Goal: Task Accomplishment & Management: Complete application form

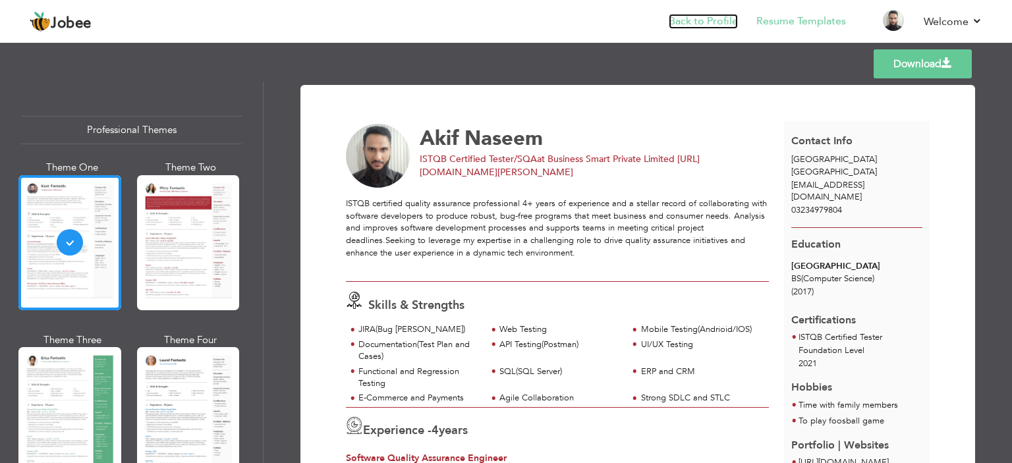
click at [709, 22] on link "Back to Profile" at bounding box center [702, 21] width 69 height 15
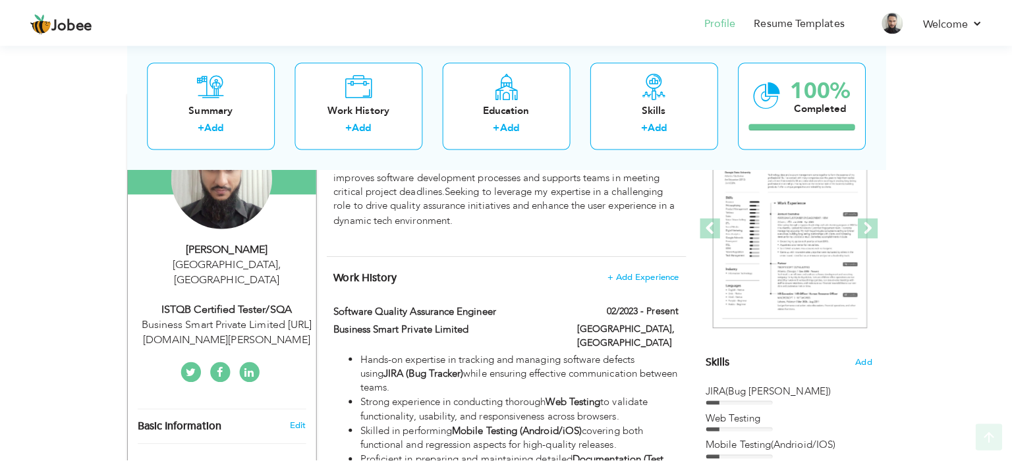
scroll to position [263, 0]
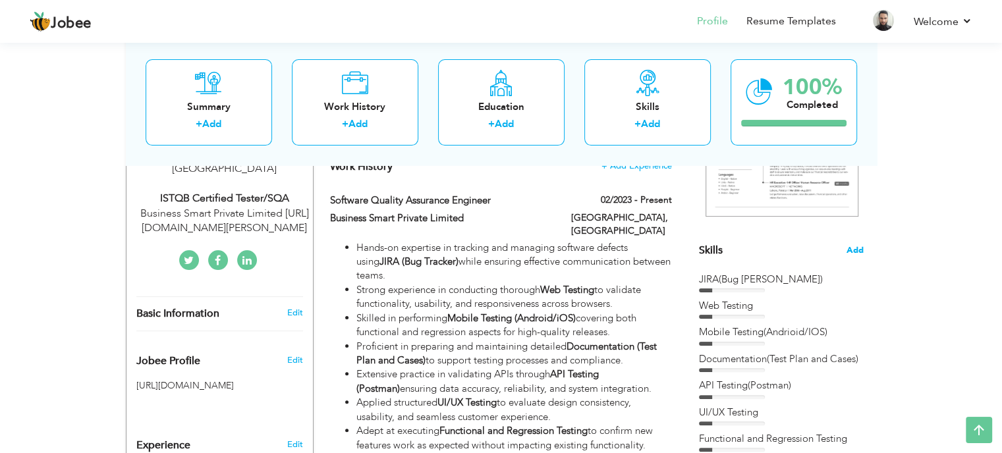
click at [854, 249] on span "Add" at bounding box center [854, 250] width 17 height 13
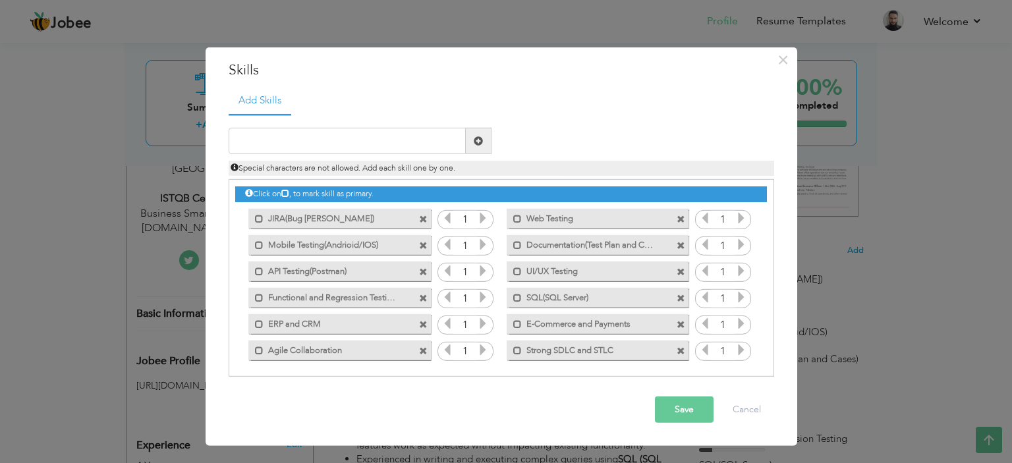
click at [422, 321] on span at bounding box center [423, 324] width 9 height 9
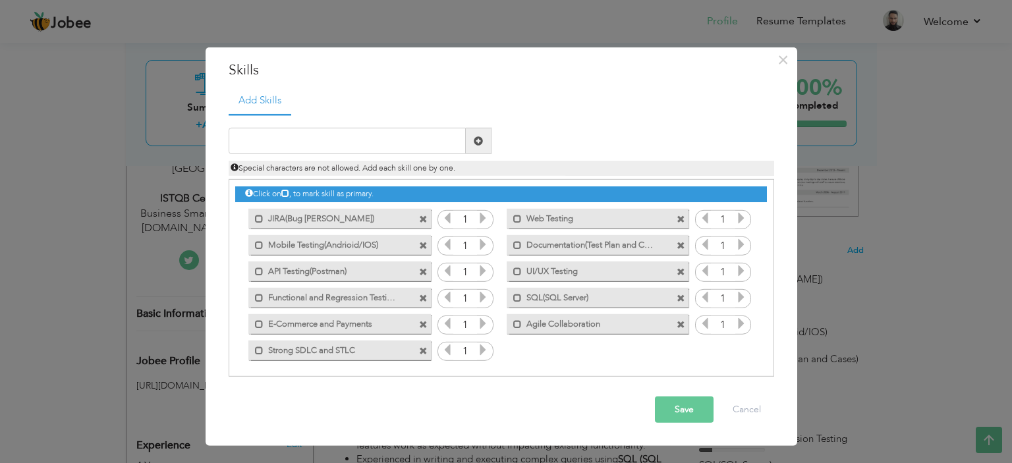
click at [425, 321] on span at bounding box center [423, 324] width 9 height 9
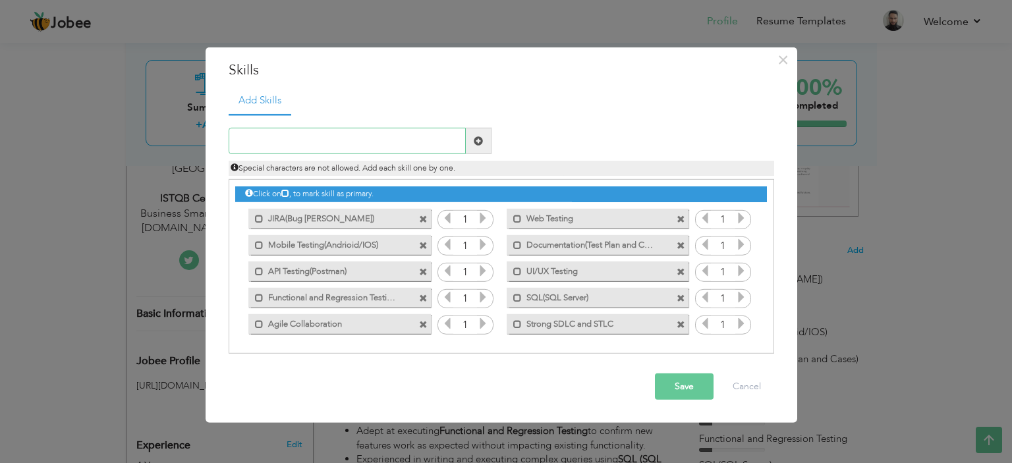
click at [369, 152] on input "text" at bounding box center [347, 141] width 237 height 26
click at [254, 138] on input "PlayWright()" at bounding box center [347, 141] width 237 height 26
click at [274, 140] on input "Playright()" at bounding box center [347, 141] width 237 height 26
click at [319, 148] on input "Playright()" at bounding box center [347, 141] width 237 height 26
type input "Playright Automation"
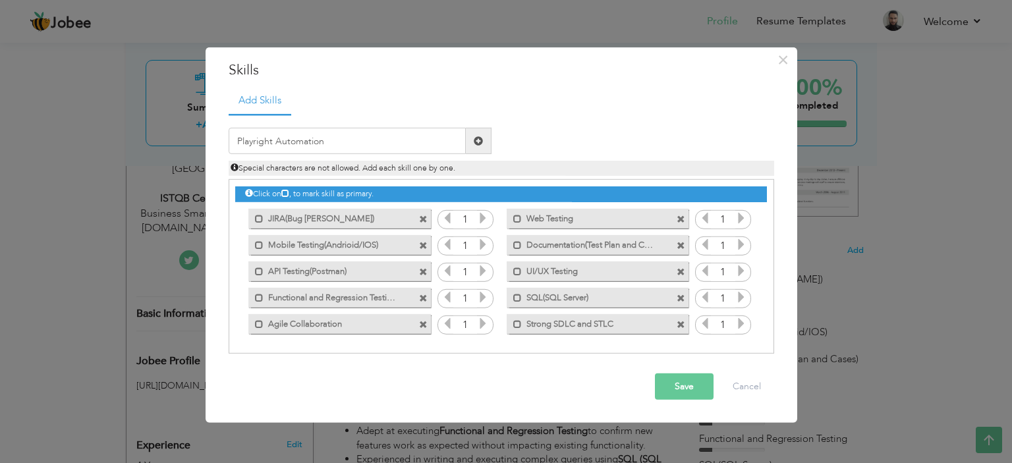
click at [487, 137] on span at bounding box center [479, 141] width 26 height 26
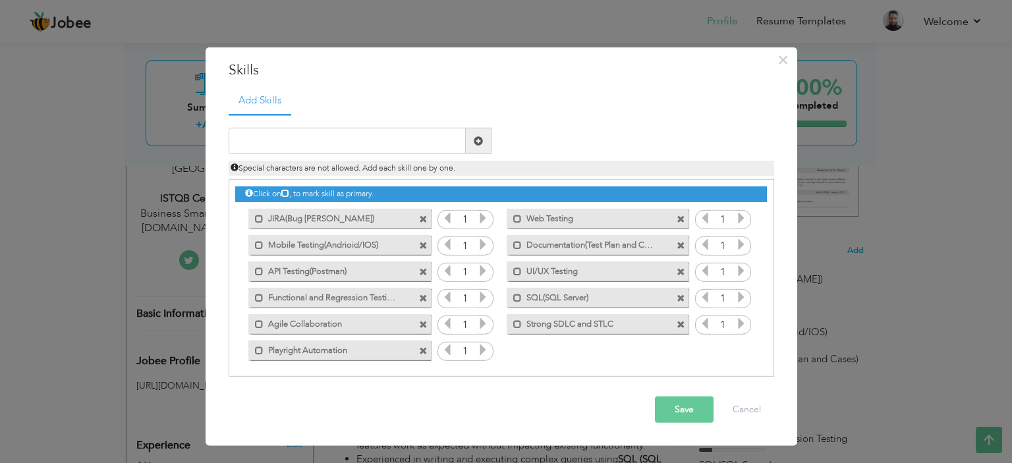
click at [678, 406] on button "Save" at bounding box center [684, 409] width 59 height 26
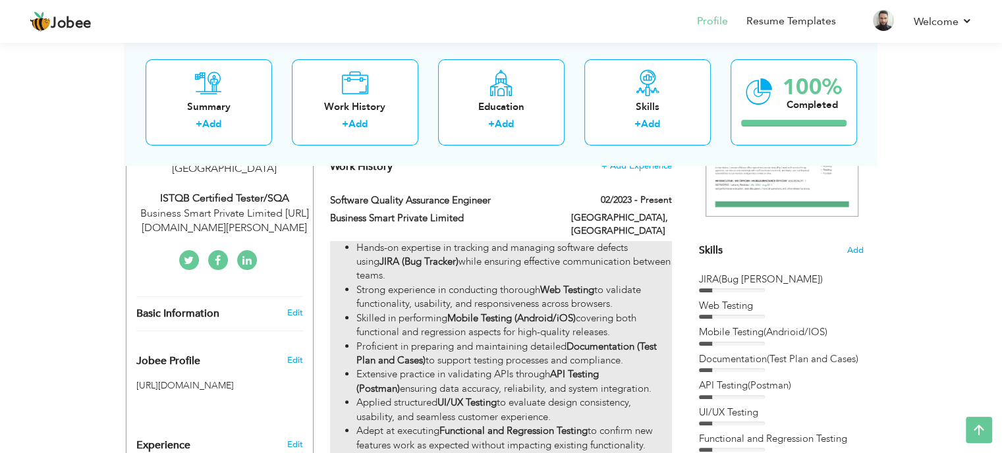
click at [547, 285] on li "Strong experience in conducting thorough Web Testing to validate functionality,…" at bounding box center [513, 297] width 315 height 28
type input "Software Quality Assurance Engineer"
type input "Business Smart Private Limited"
type input "02/2023"
type input "[GEOGRAPHIC_DATA]"
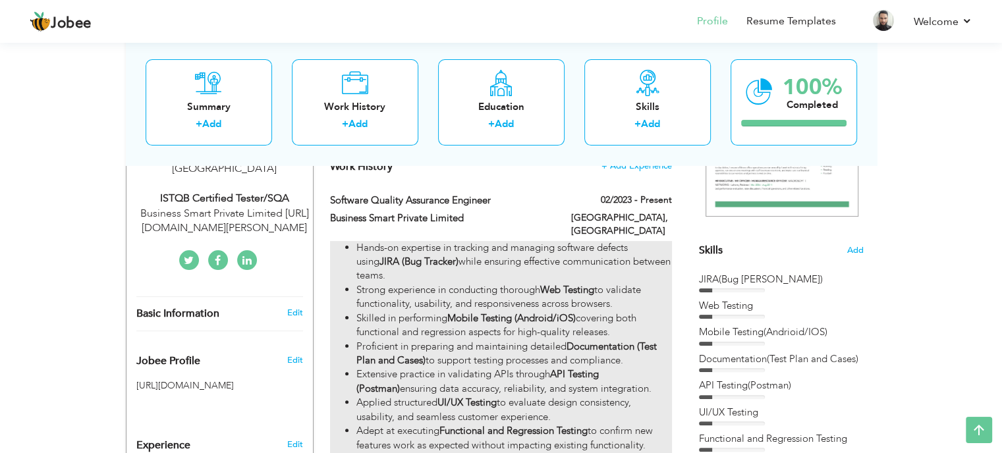
type input "[GEOGRAPHIC_DATA]"
checkbox input "true"
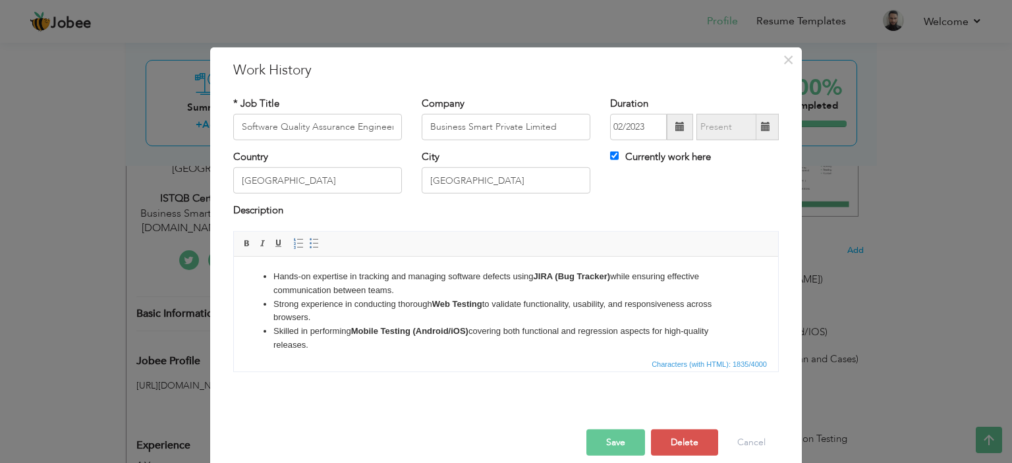
click at [410, 305] on li "Strong experience in conducting thorough Web Testing to validate functionality,…" at bounding box center [505, 311] width 465 height 28
click at [272, 277] on ul "Hands-on expertise in tracking and managing software defects using JIRA (Bug Tr…" at bounding box center [506, 413] width 518 height 288
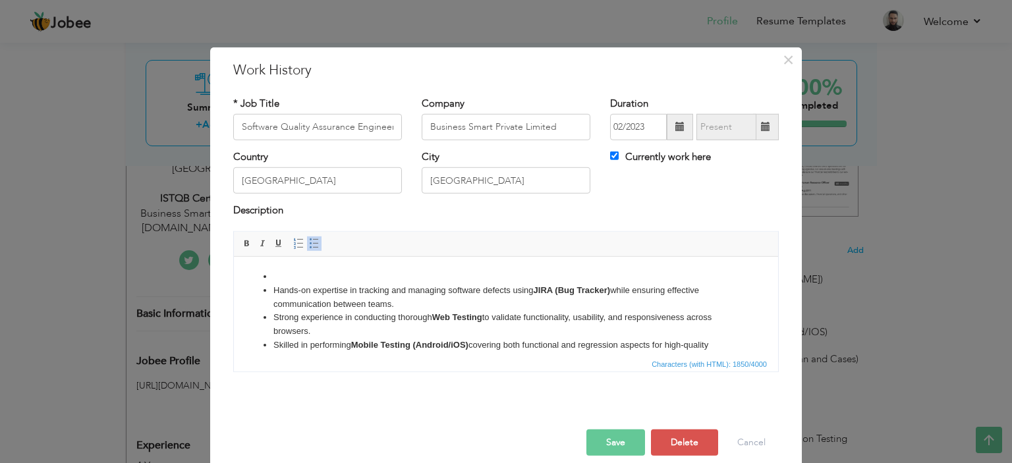
click at [283, 275] on li at bounding box center [505, 276] width 465 height 14
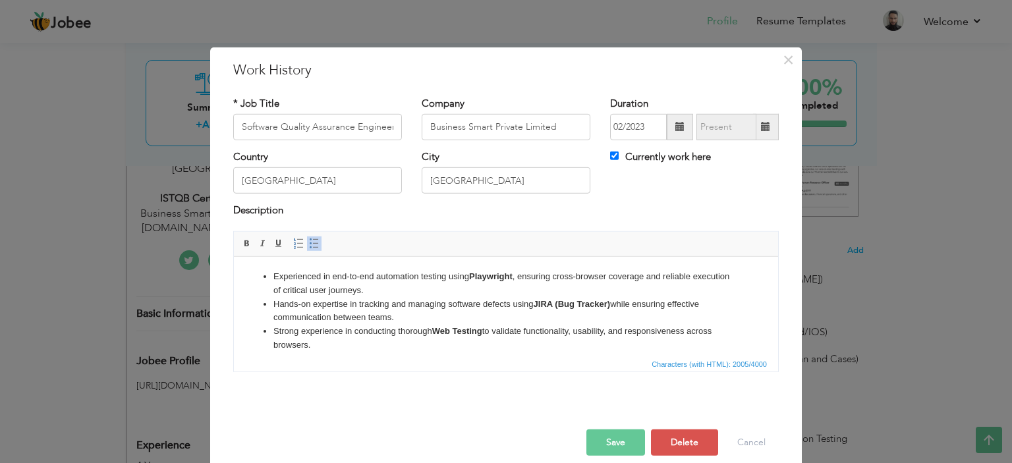
click at [387, 291] on li "Experienced in end-to-end automation testing using Playwright , ensuring cross-…" at bounding box center [505, 283] width 465 height 28
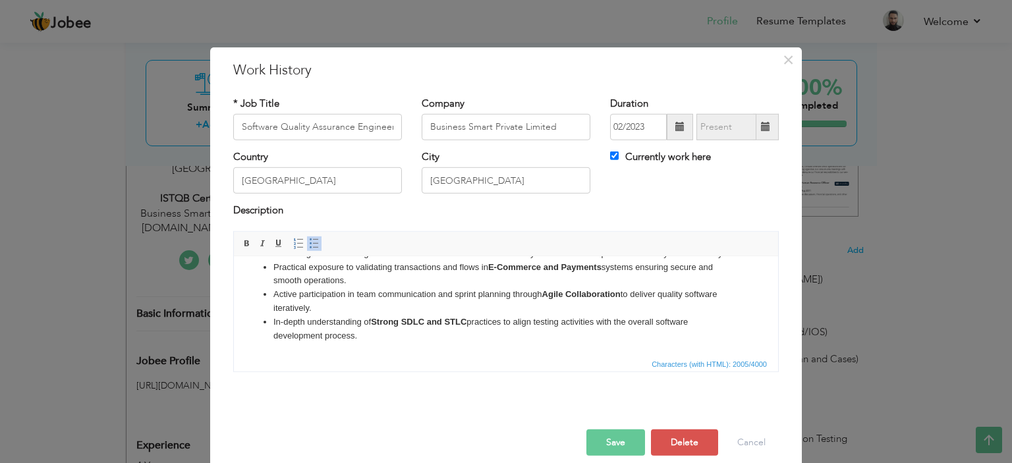
scroll to position [240, 0]
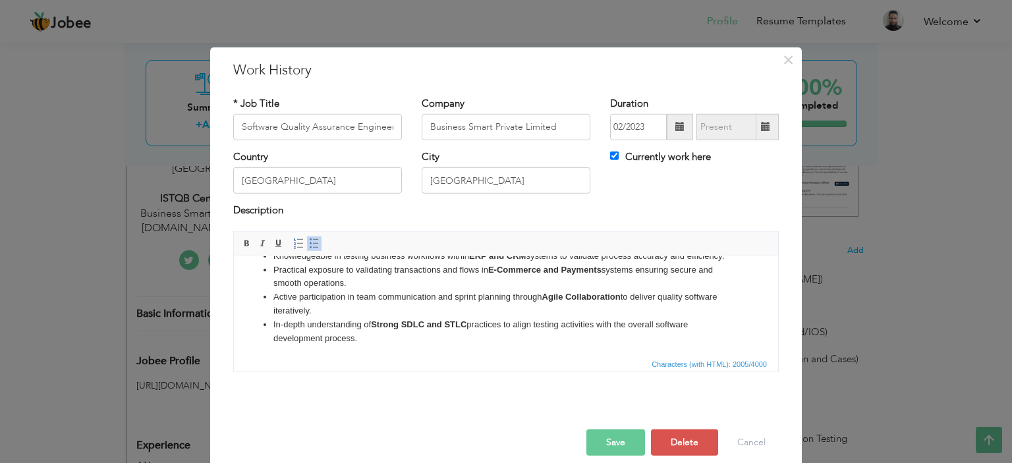
drag, startPoint x: 363, startPoint y: 282, endPoint x: 249, endPoint y: 269, distance: 114.6
click at [249, 269] on ul "Experienced in end-to-end automation testing using Playwright , ensuring cross-…" at bounding box center [506, 187] width 518 height 315
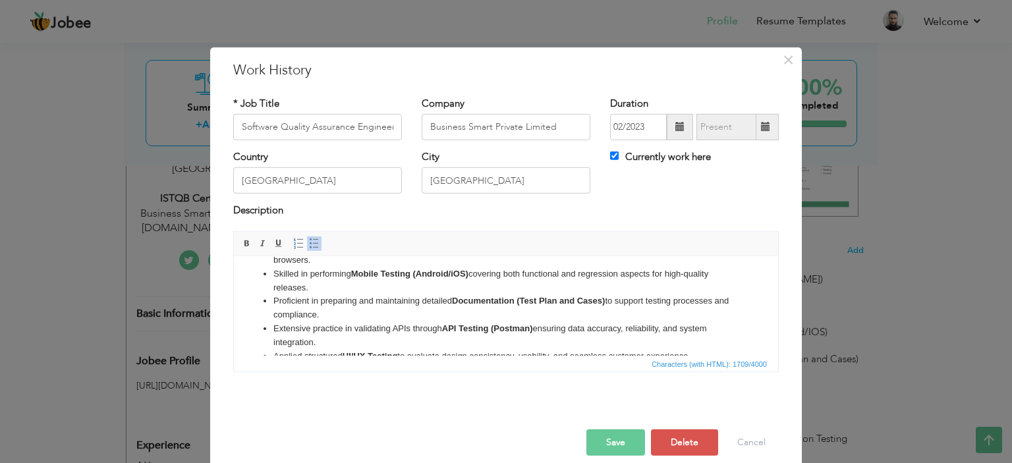
scroll to position [83, 0]
click at [403, 342] on li "Extensive practice in validating APIs through API Testing (Postman) ensuring da…" at bounding box center [505, 337] width 465 height 28
drag, startPoint x: 374, startPoint y: 341, endPoint x: 249, endPoint y: 325, distance: 126.1
click at [249, 325] on ul "Experienced in end-to-end automation testing using Playwright , ensuring cross-…" at bounding box center [506, 323] width 518 height 274
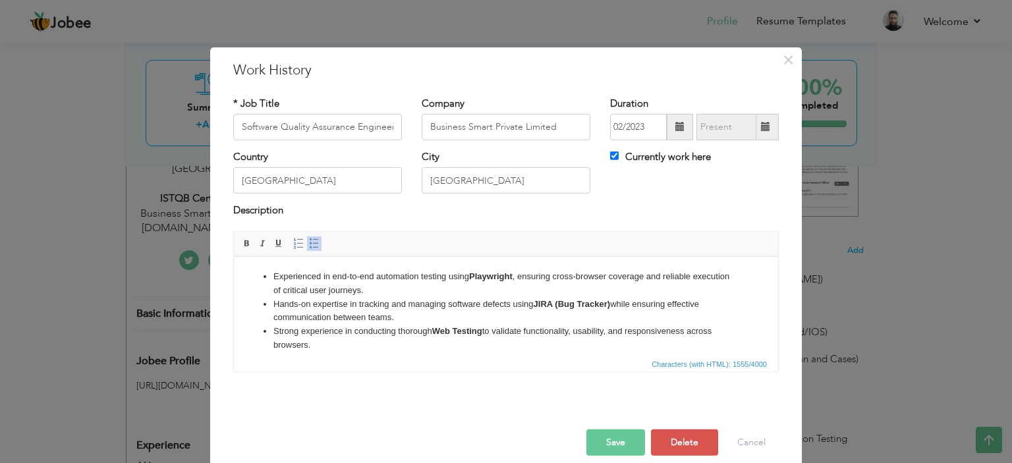
scroll to position [0, 0]
click at [403, 298] on li "Hands-on expertise in tracking and managing software defects using JIRA (Bug Tr…" at bounding box center [505, 311] width 465 height 28
click at [425, 289] on li "Experienced in end-to-end automation testing using Playwright , ensuring cross-…" at bounding box center [505, 283] width 465 height 28
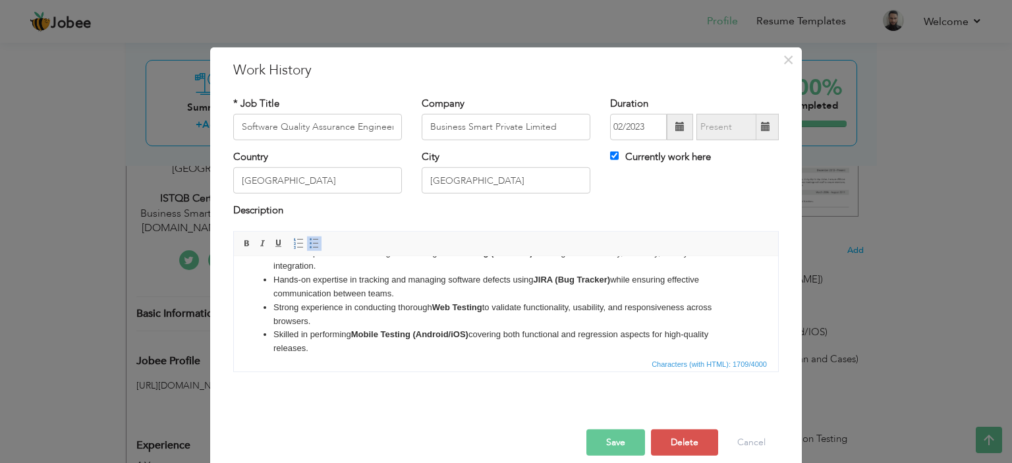
scroll to position [66, 0]
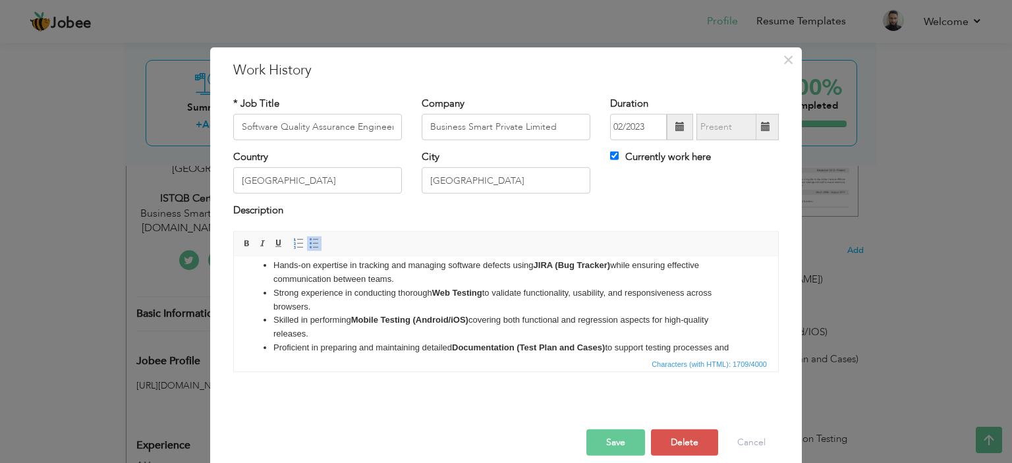
click at [477, 294] on strong "Web Testing" at bounding box center [457, 292] width 50 height 10
click at [396, 330] on li "Skilled in performing Mobile Testing (Android/iOS) covering both functional and…" at bounding box center [505, 327] width 465 height 28
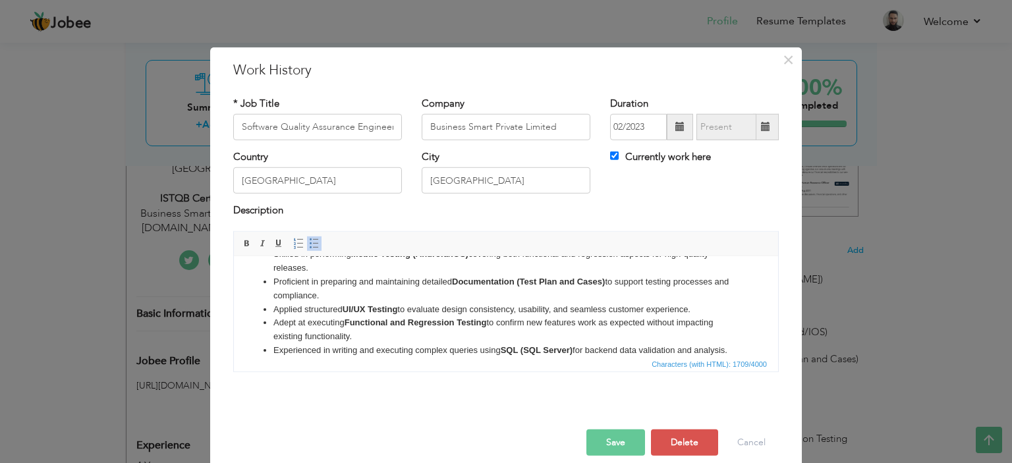
click at [508, 298] on li "Proficient in preparing and maintaining detailed Documentation (Test Plan and C…" at bounding box center [505, 289] width 465 height 28
click at [414, 304] on li "Applied structured UI/UX Testing to evaluate design consistency, usability, and…" at bounding box center [505, 309] width 465 height 14
click at [438, 317] on li "Adept at executing Functional and Regression Testing to confirm new features wo…" at bounding box center [505, 329] width 465 height 28
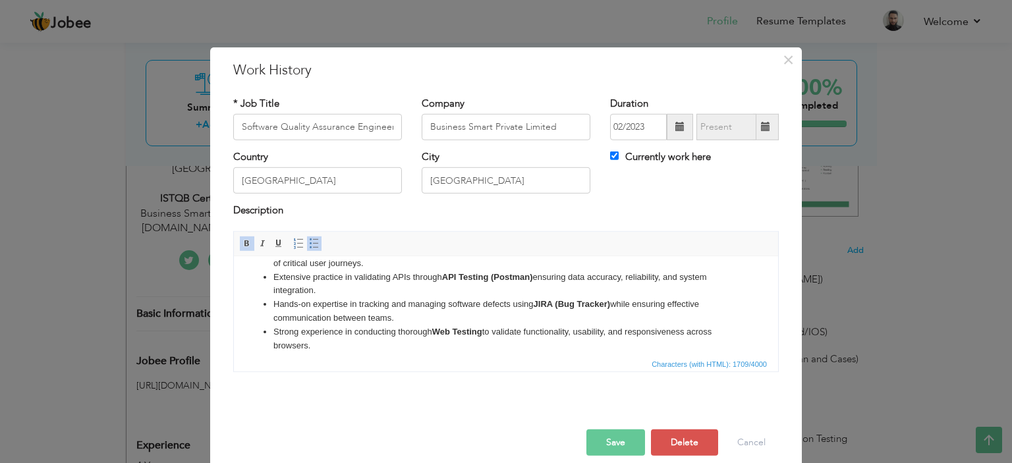
scroll to position [0, 0]
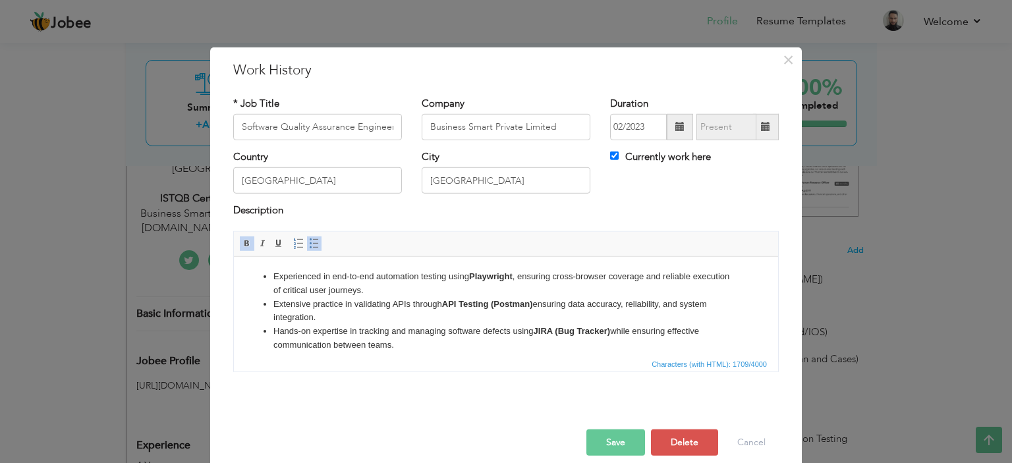
click at [545, 330] on strong "JIRA (Bug Tracker)" at bounding box center [571, 330] width 77 height 10
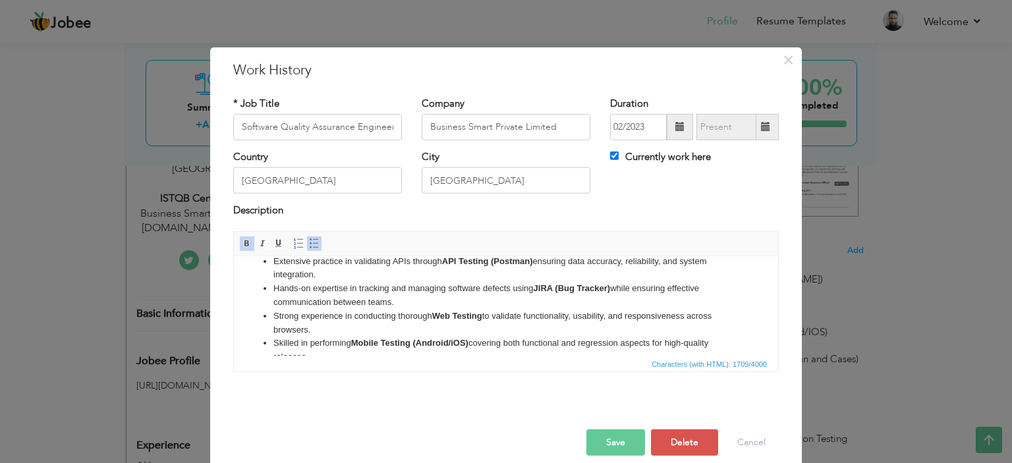
scroll to position [66, 0]
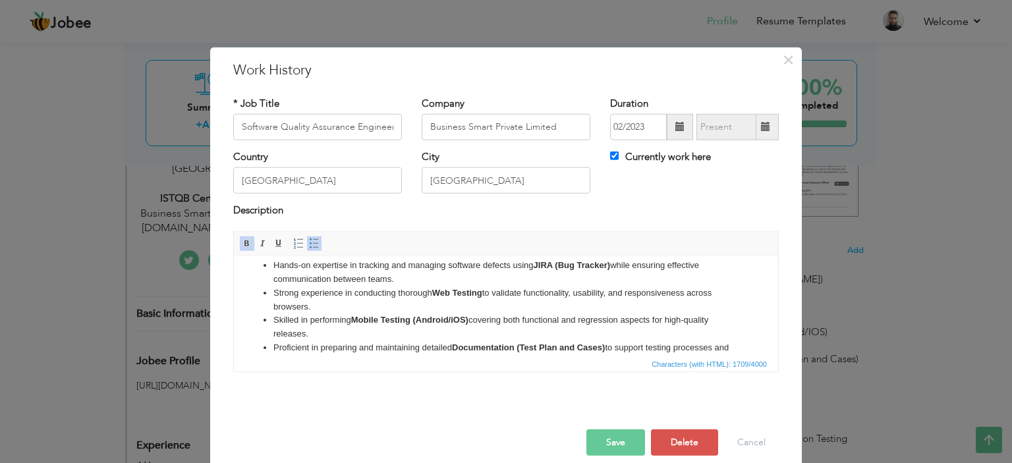
click at [521, 290] on li "Strong experience in conducting thorough Web Testing to validate functionality,…" at bounding box center [505, 300] width 465 height 28
click at [511, 306] on li "Strong experience in conducting thorough Web Testing to validate functionality,…" at bounding box center [505, 300] width 465 height 28
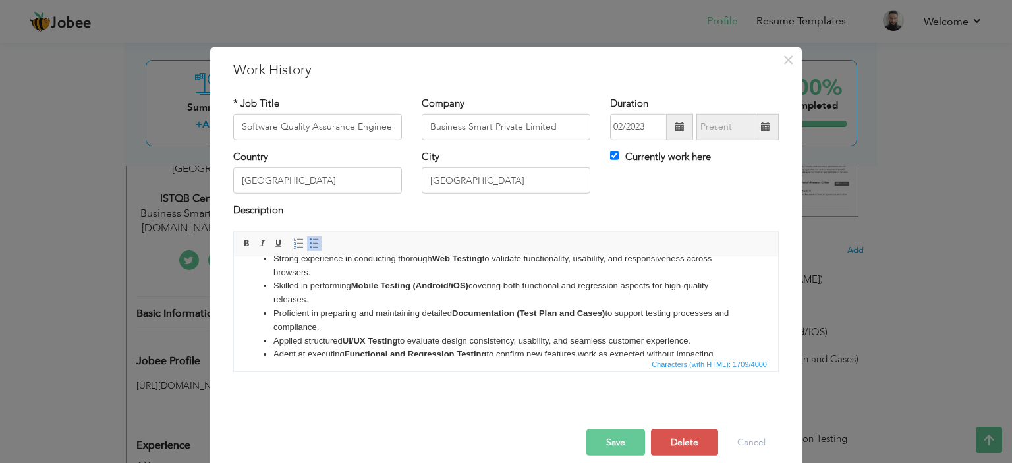
scroll to position [132, 0]
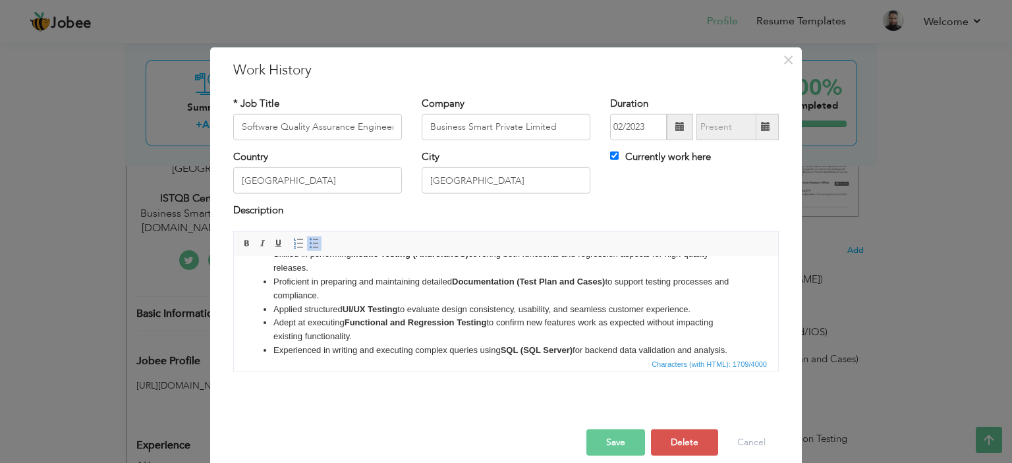
click at [519, 296] on li "Proficient in preparing and maintaining detailed Documentation (Test Plan and C…" at bounding box center [505, 289] width 465 height 28
click at [445, 317] on strong "Functional and Regression Testing" at bounding box center [415, 322] width 142 height 10
click at [451, 327] on li "Adept at executing Functional and Regression Testing to confirm new features wo…" at bounding box center [505, 329] width 465 height 28
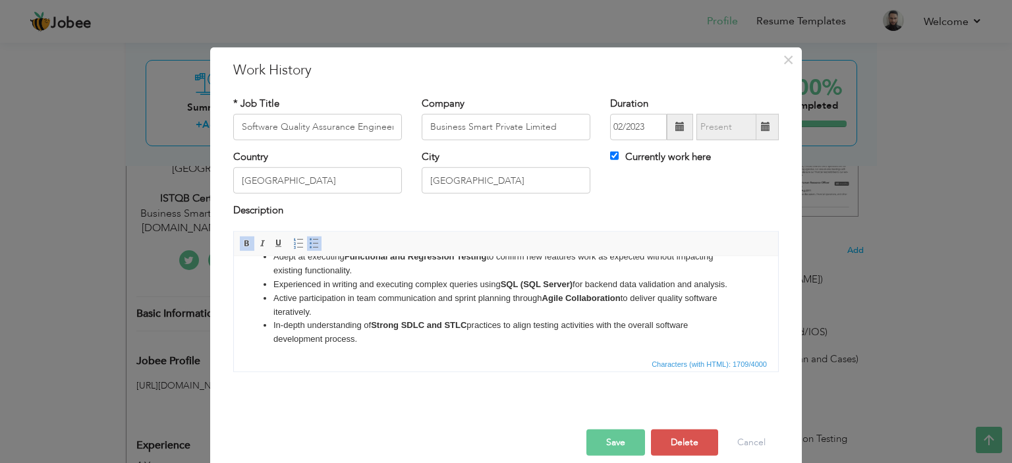
click at [476, 291] on li "Experienced in writing and executing complex queries using SQL (SQL Server) for…" at bounding box center [505, 284] width 465 height 14
click at [474, 307] on li "Active participation in team communication and sprint planning through Agile Co…" at bounding box center [505, 305] width 465 height 28
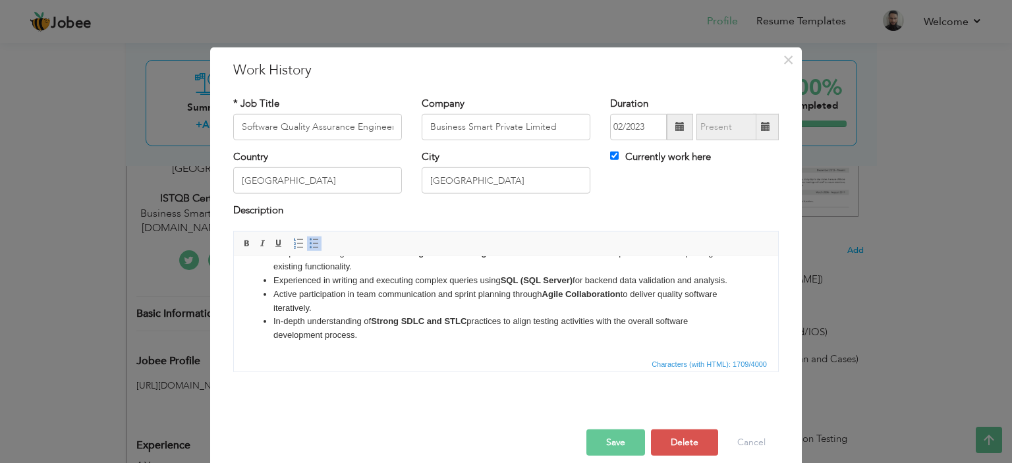
click at [610, 446] on button "Save" at bounding box center [615, 442] width 59 height 26
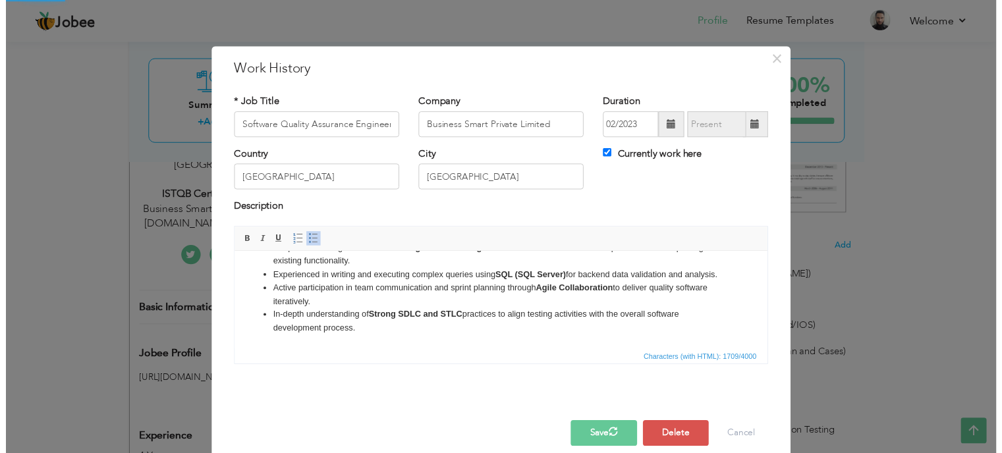
scroll to position [0, 0]
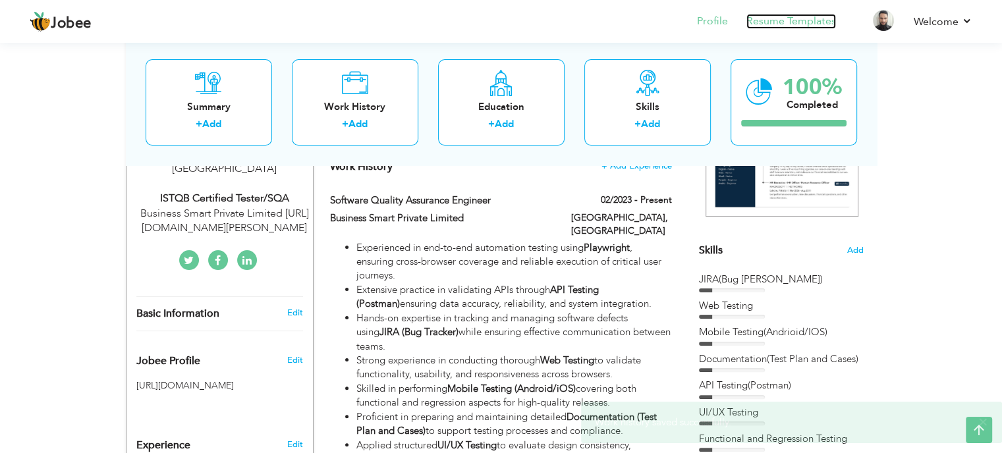
click at [778, 24] on link "Resume Templates" at bounding box center [791, 21] width 90 height 15
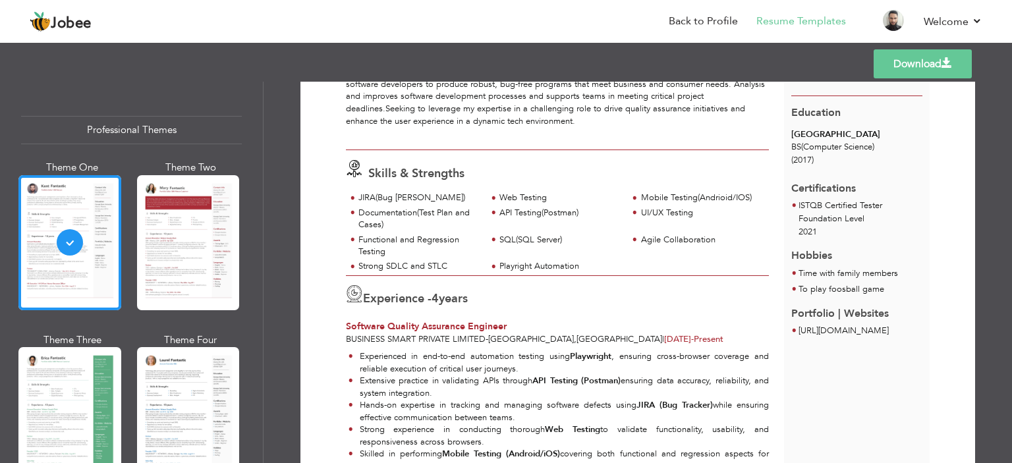
scroll to position [329, 0]
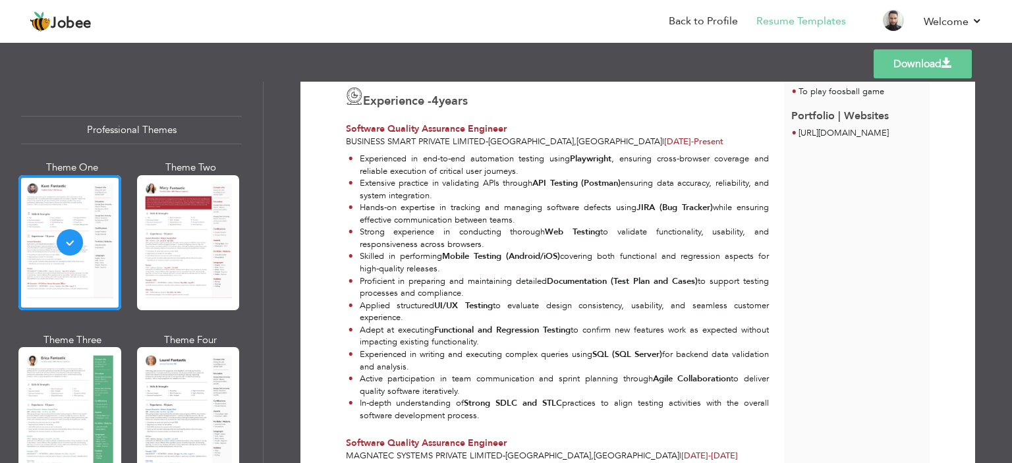
click at [948, 69] on link "Download" at bounding box center [922, 63] width 98 height 29
